Goal: Participate in discussion: Engage in conversation with other users on a specific topic

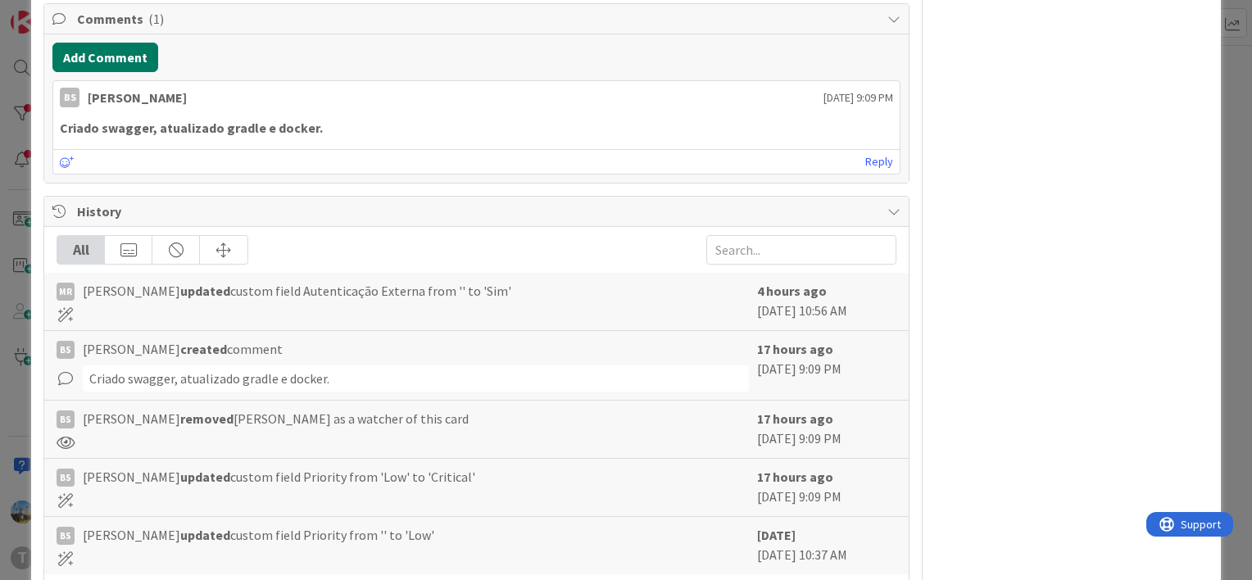
click at [137, 43] on button "Add Comment" at bounding box center [105, 57] width 106 height 29
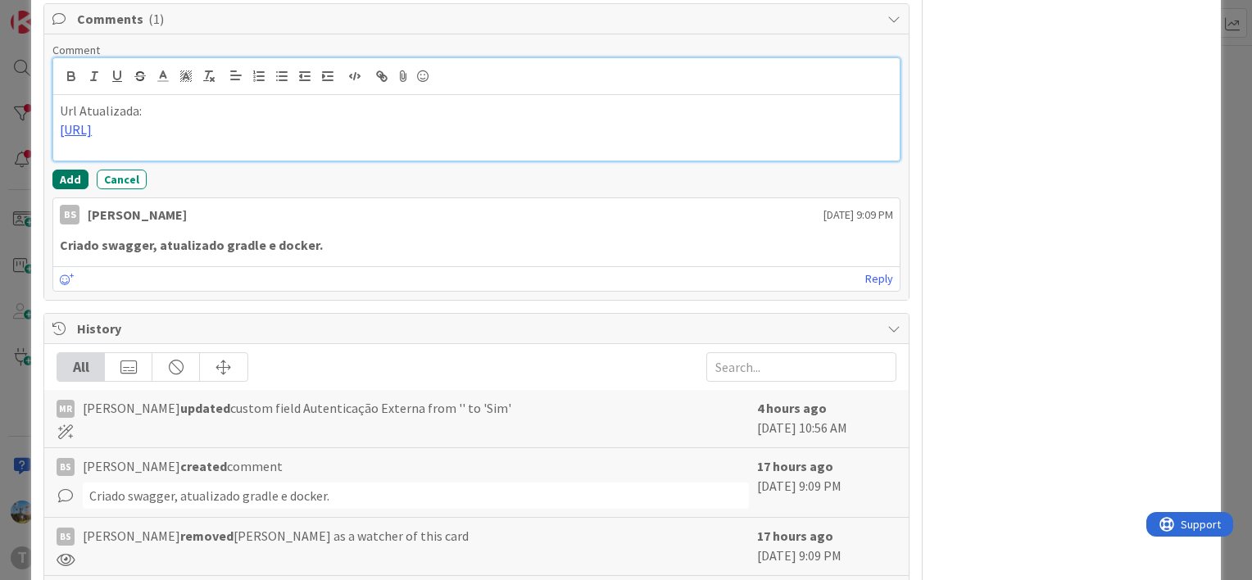
click at [59, 179] on button "Add" at bounding box center [70, 180] width 36 height 20
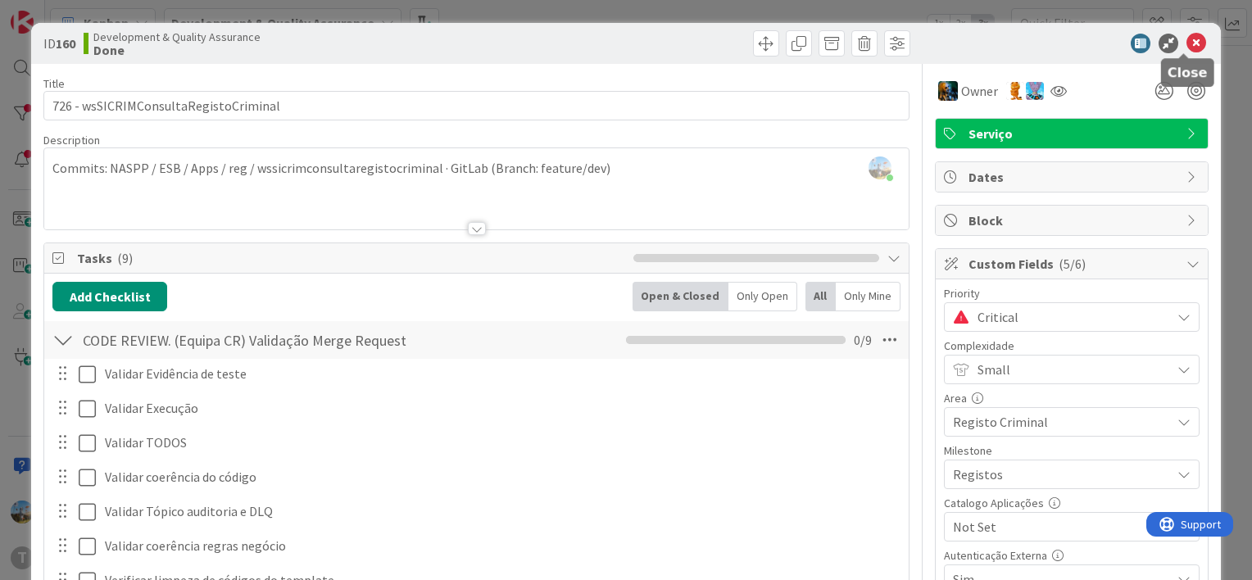
click at [1186, 35] on icon at bounding box center [1196, 44] width 20 height 20
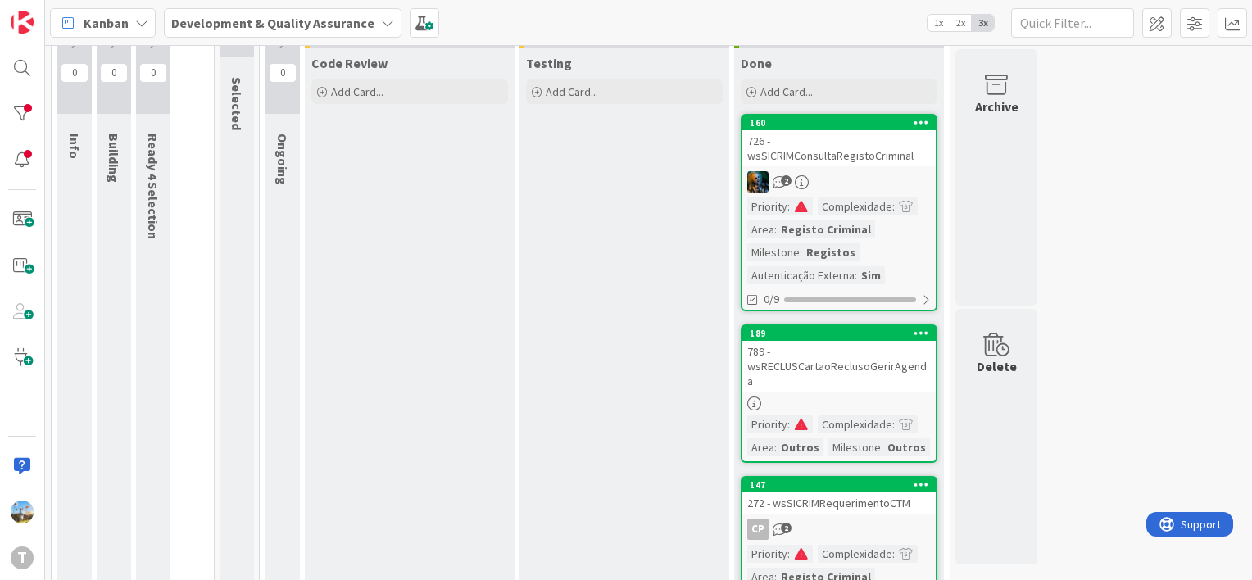
click at [849, 202] on div "Complexidade" at bounding box center [854, 206] width 75 height 18
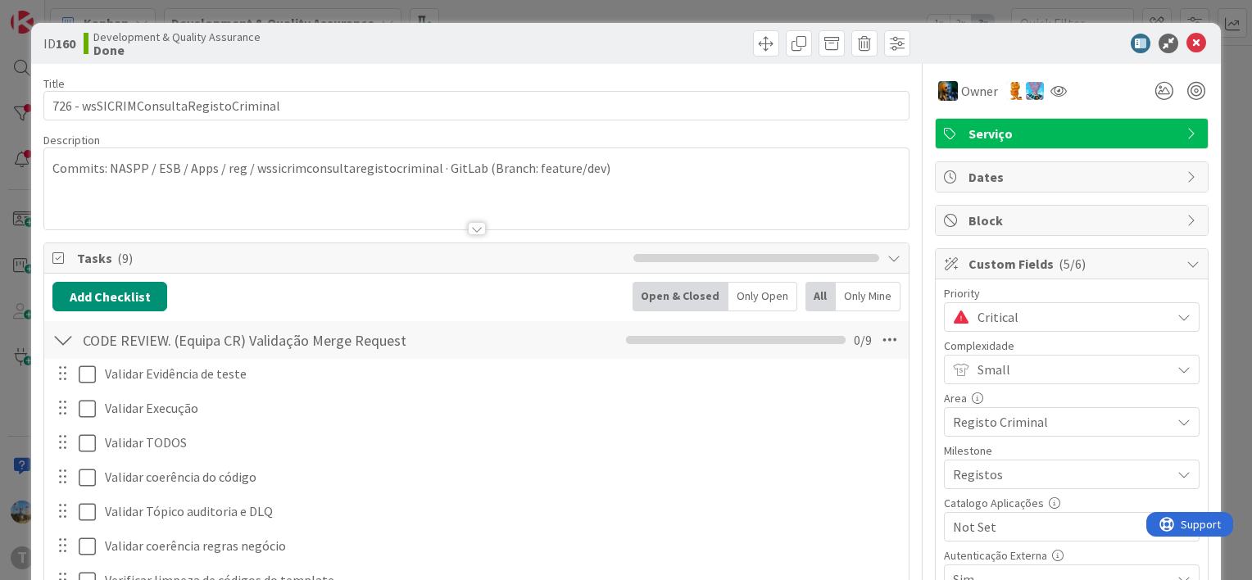
click at [1030, 306] on span "Critical" at bounding box center [1069, 317] width 185 height 23
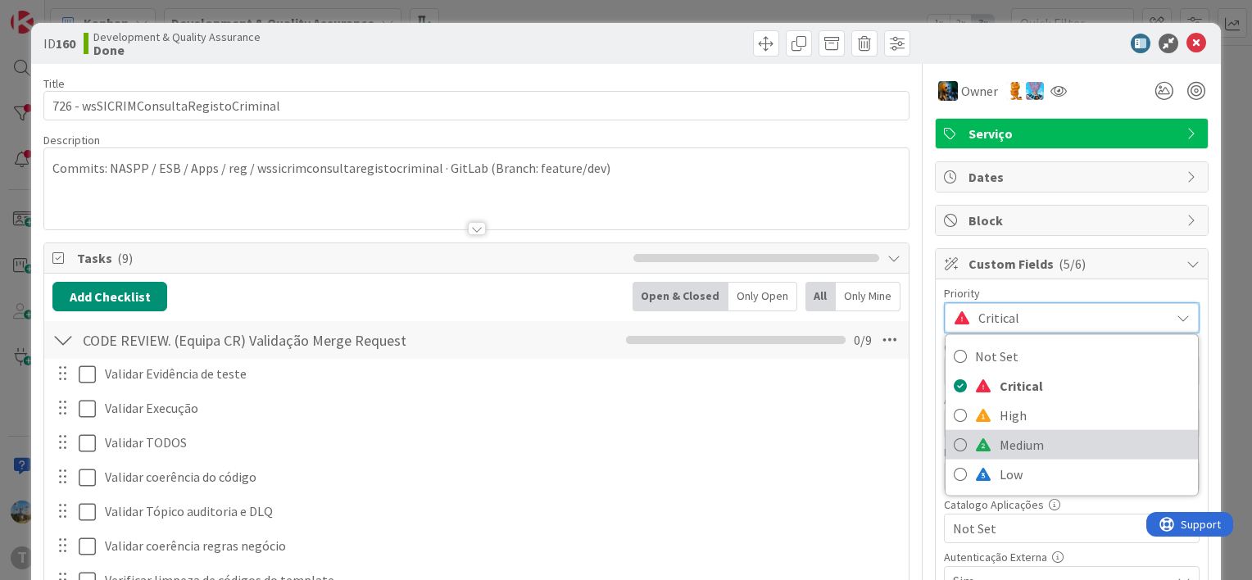
click at [1029, 437] on span "Medium" at bounding box center [1094, 444] width 190 height 25
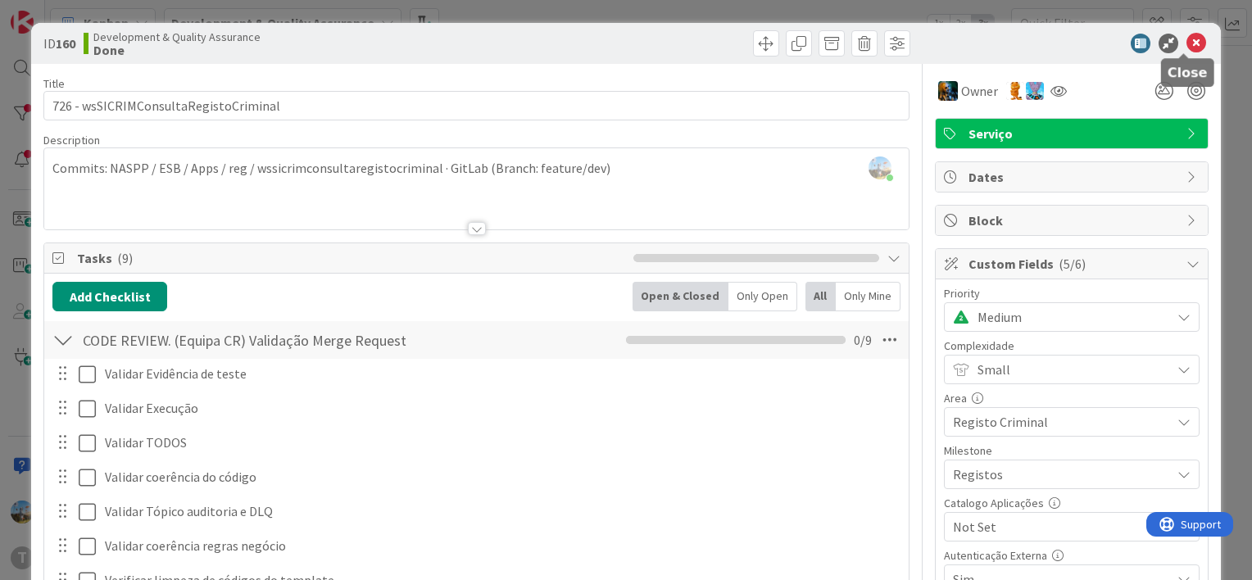
click at [1186, 43] on icon at bounding box center [1196, 44] width 20 height 20
